Goal: Task Accomplishment & Management: Use online tool/utility

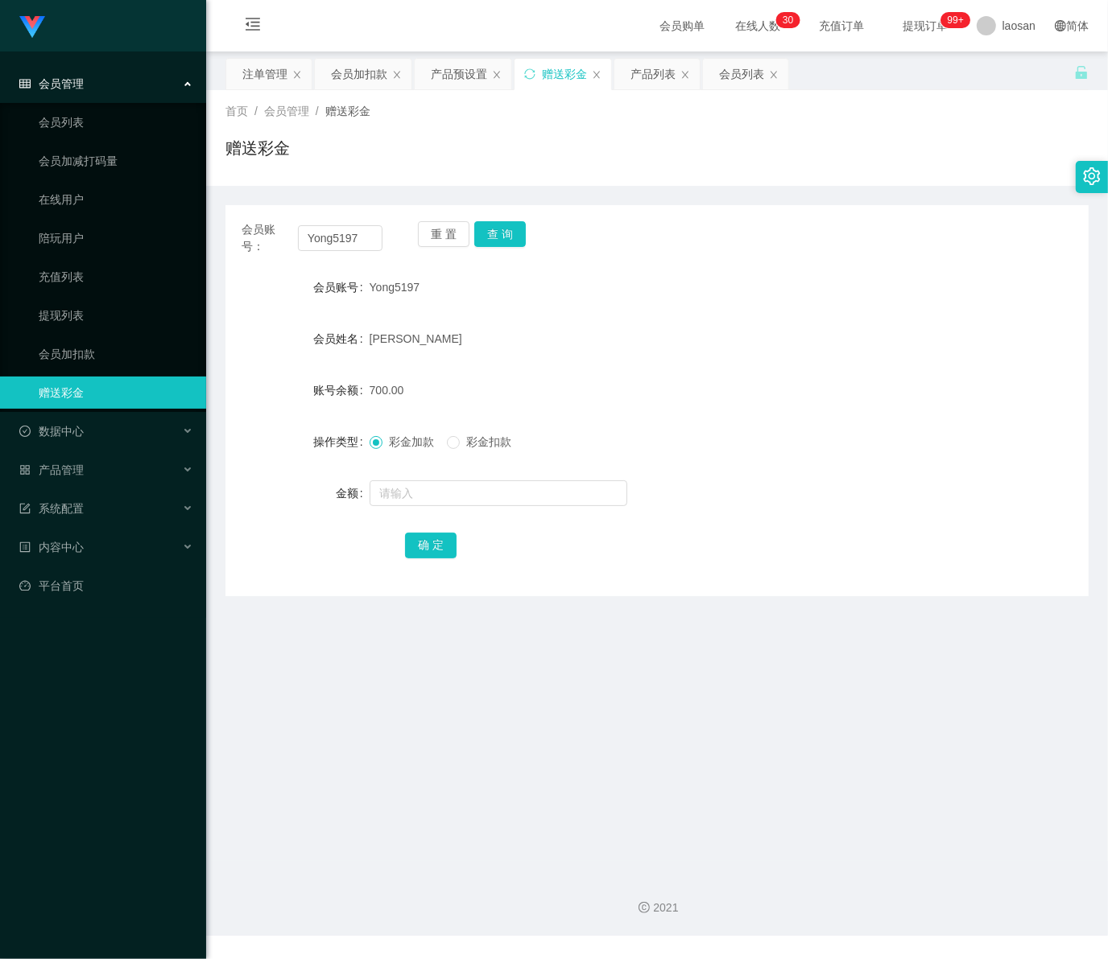
click at [76, 89] on span "会员管理" at bounding box center [51, 83] width 64 height 13
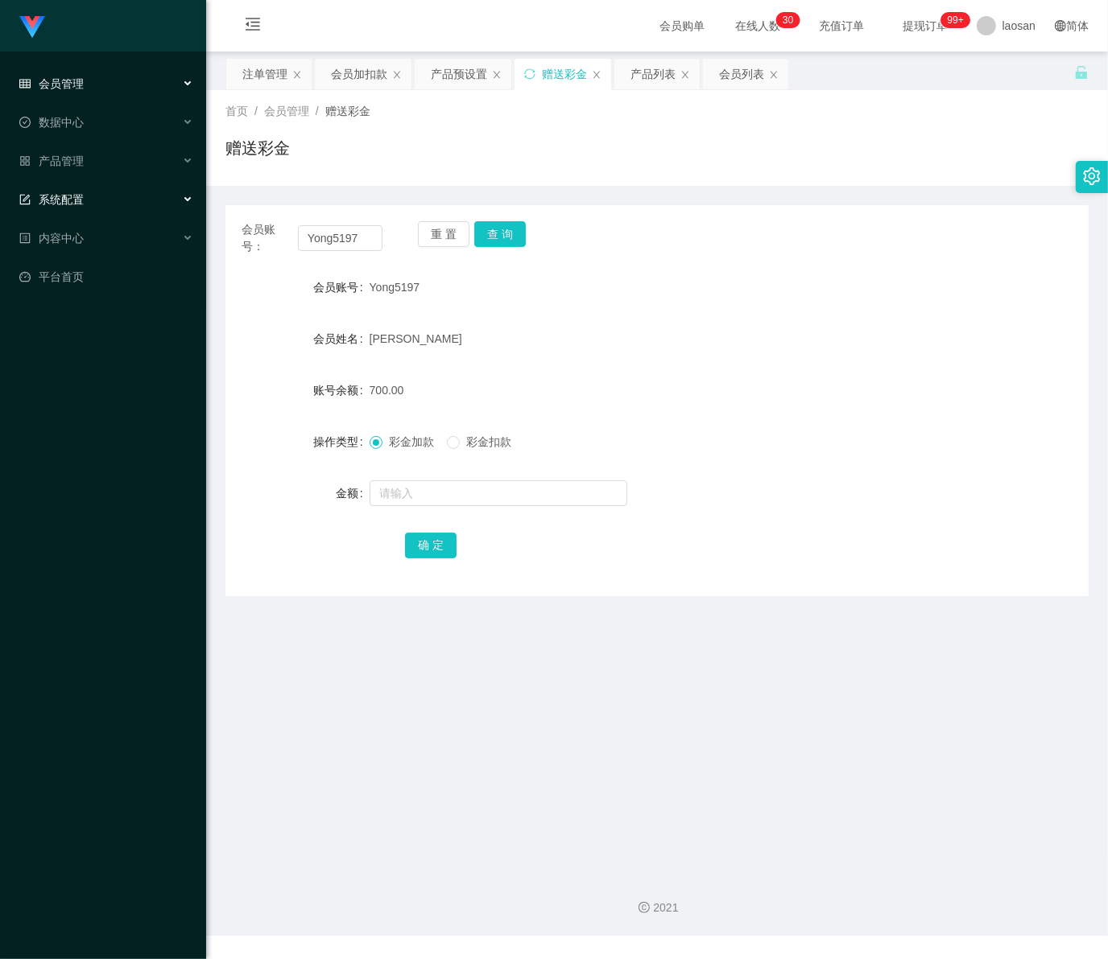
click at [93, 194] on div "系统配置" at bounding box center [103, 200] width 206 height 32
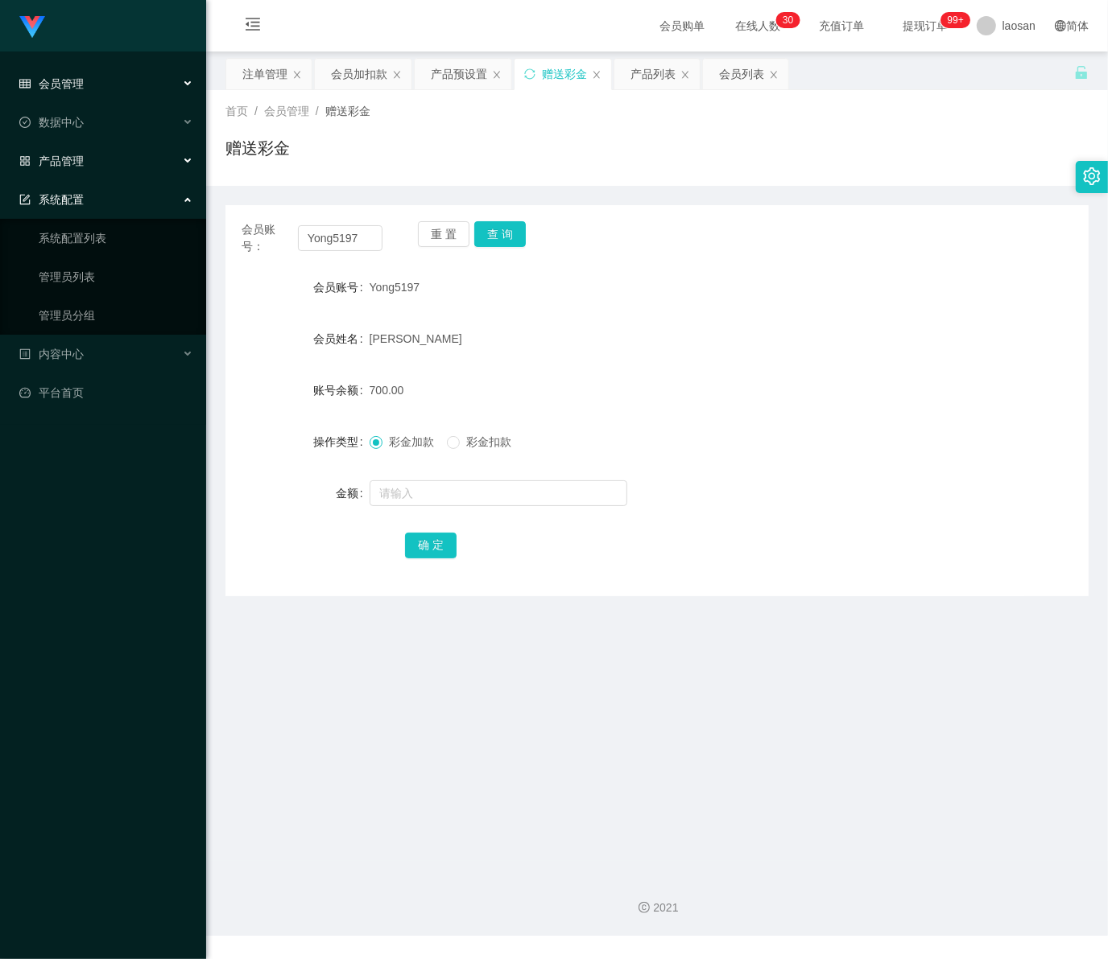
click at [86, 162] on div "产品管理" at bounding box center [103, 161] width 206 height 32
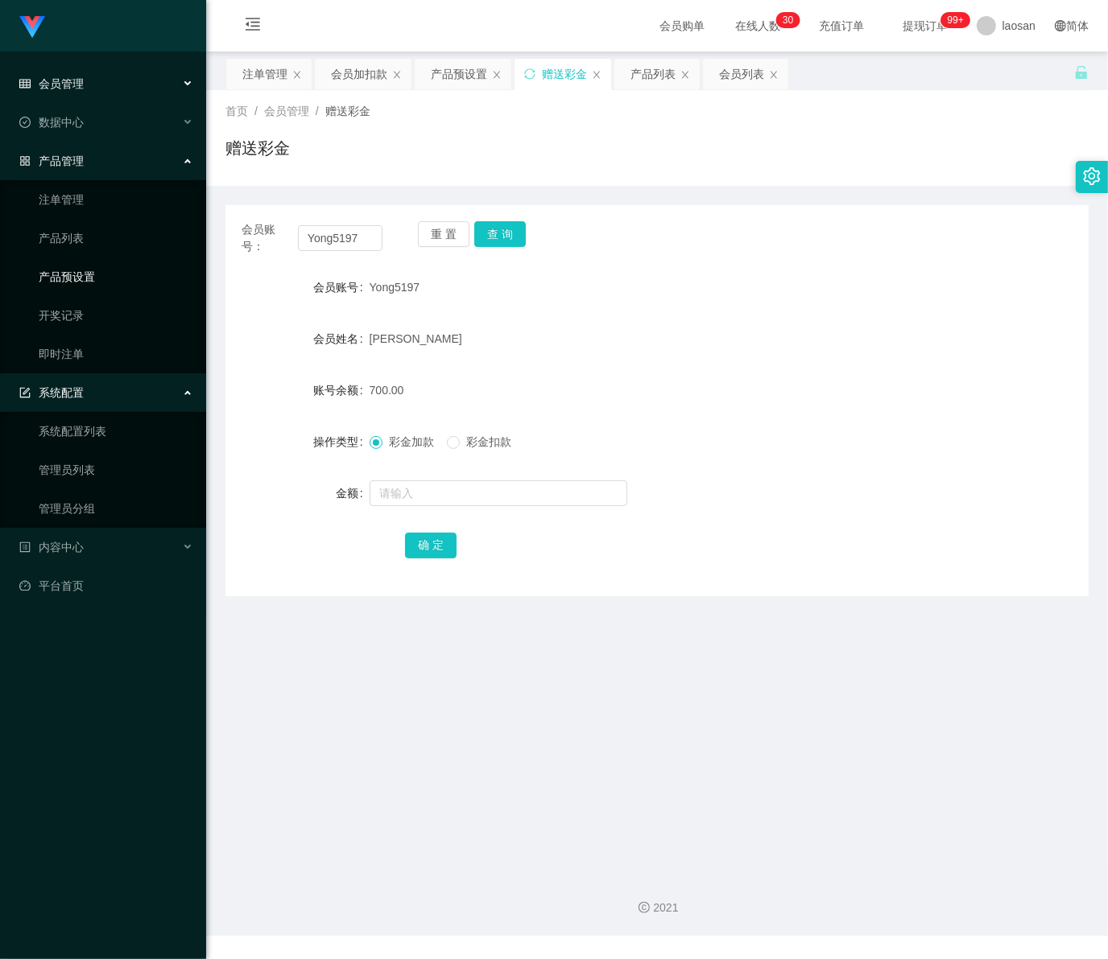
click at [90, 278] on link "产品预设置" at bounding box center [116, 277] width 155 height 32
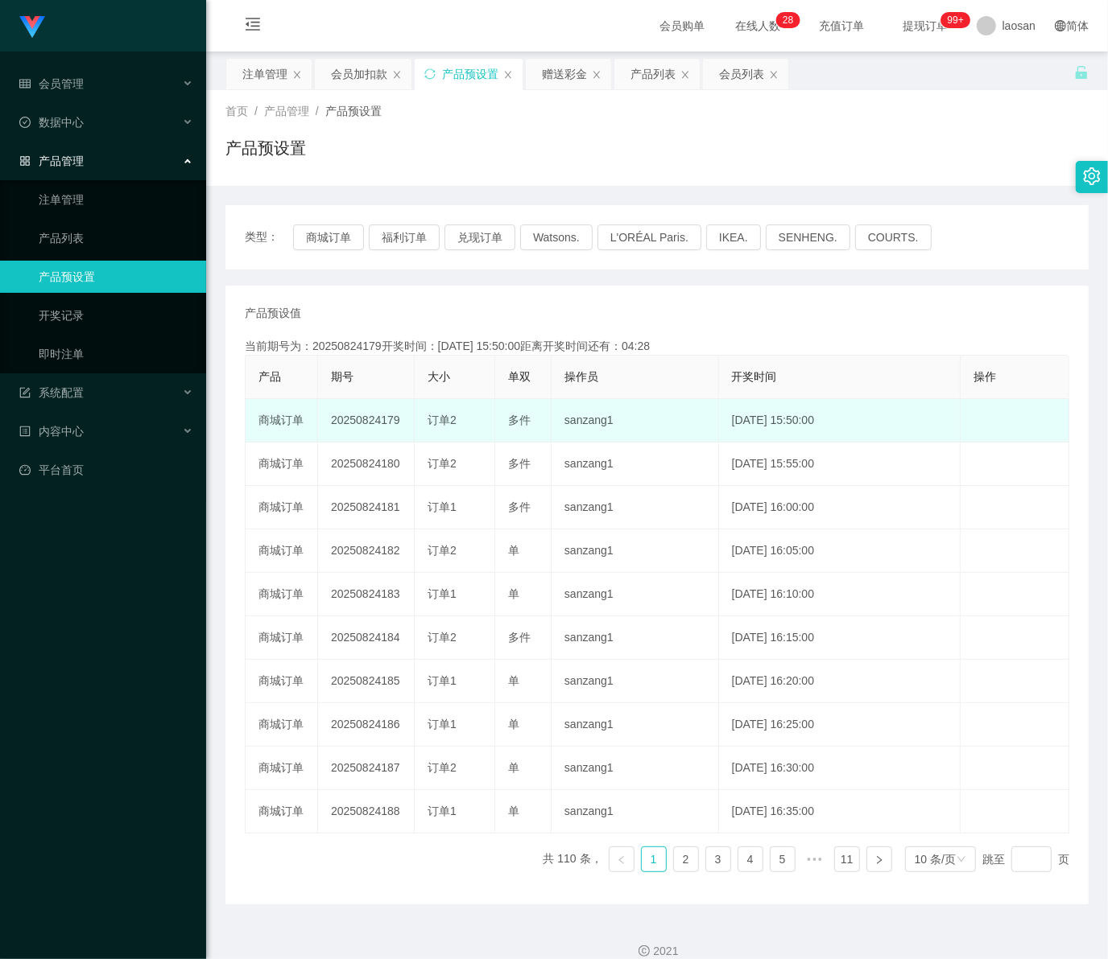
drag, startPoint x: 0, startPoint y: 0, endPoint x: 401, endPoint y: 423, distance: 582.5
click at [401, 423] on td "20250824179" at bounding box center [366, 420] width 97 height 43
copy td "179"
